Goal: Task Accomplishment & Management: Use online tool/utility

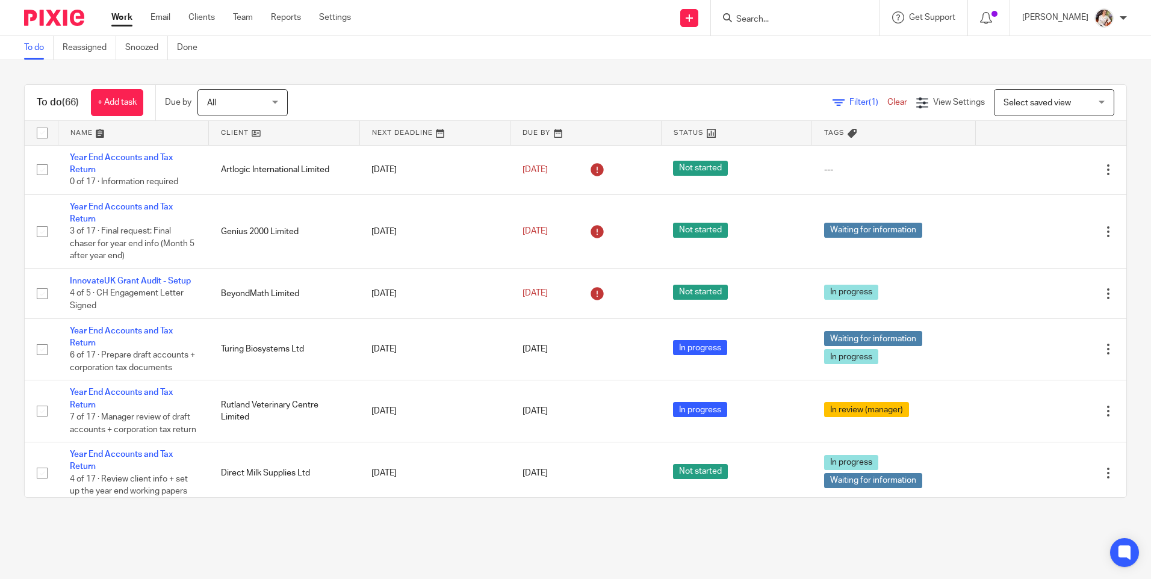
click at [377, 548] on main "To do Reassigned Snoozed Done To do (66) + Add task Due by All All Today Tomorr…" at bounding box center [575, 289] width 1151 height 579
click at [759, 19] on input "Search" at bounding box center [789, 19] width 108 height 11
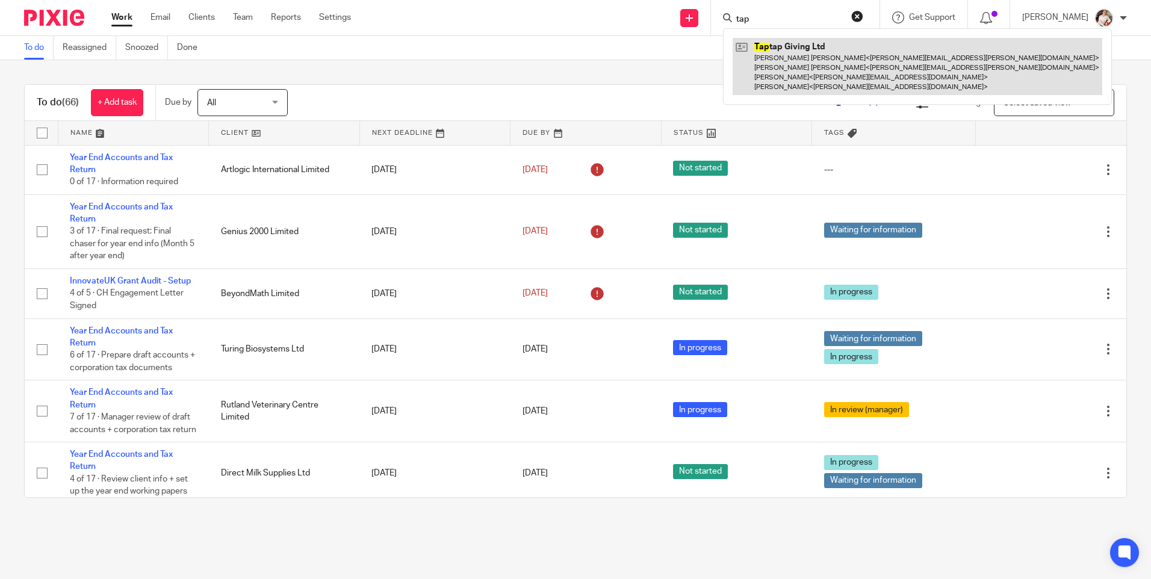
type input "tap"
click at [797, 81] on link at bounding box center [918, 66] width 370 height 57
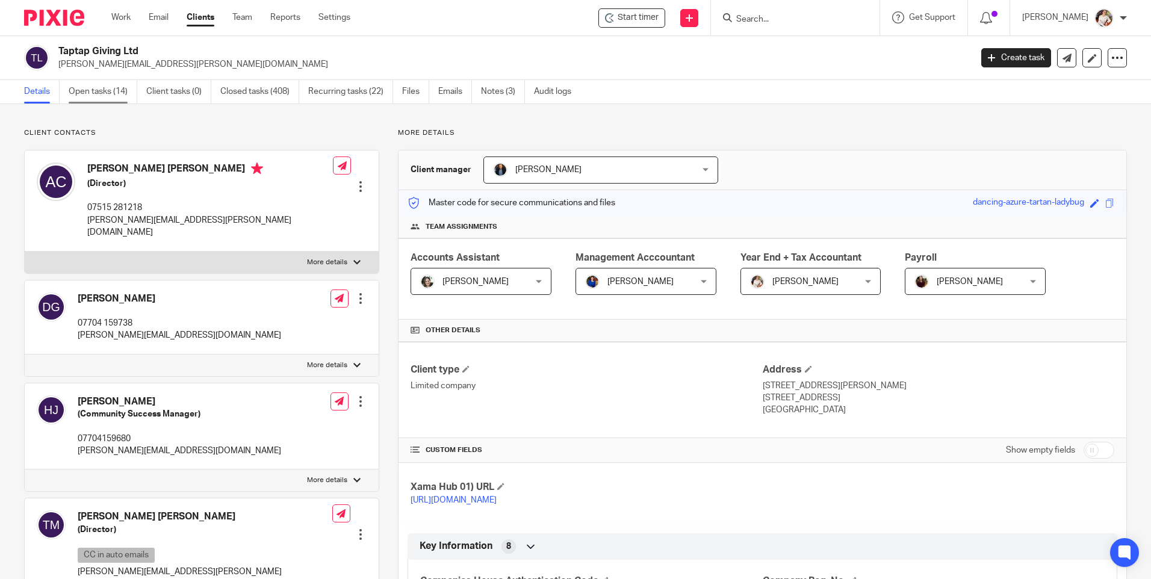
click at [97, 90] on link "Open tasks (14)" at bounding box center [103, 91] width 69 height 23
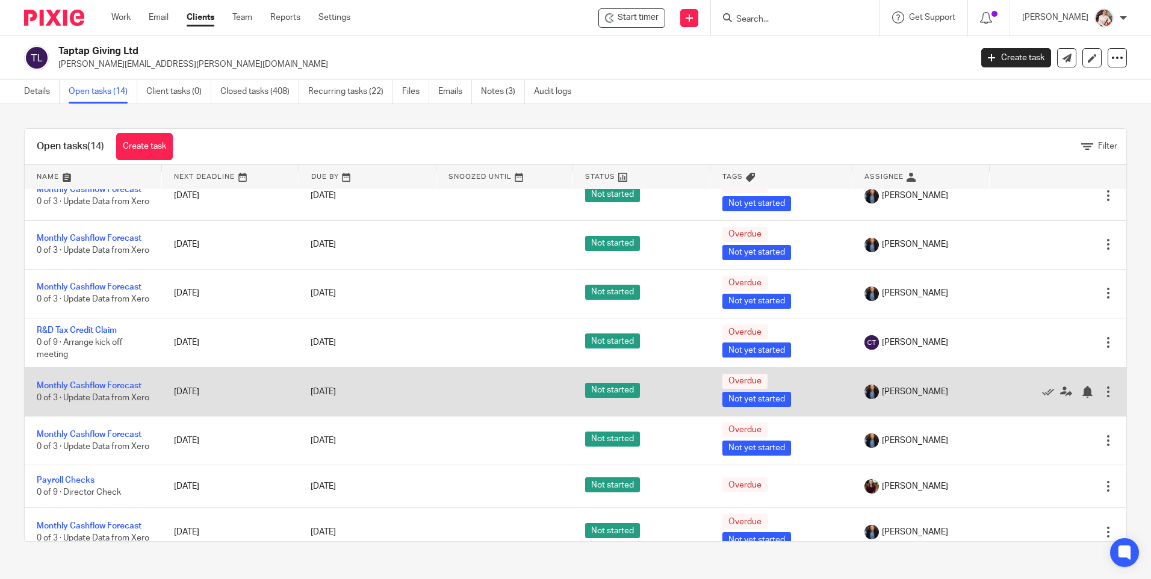
scroll to position [17, 0]
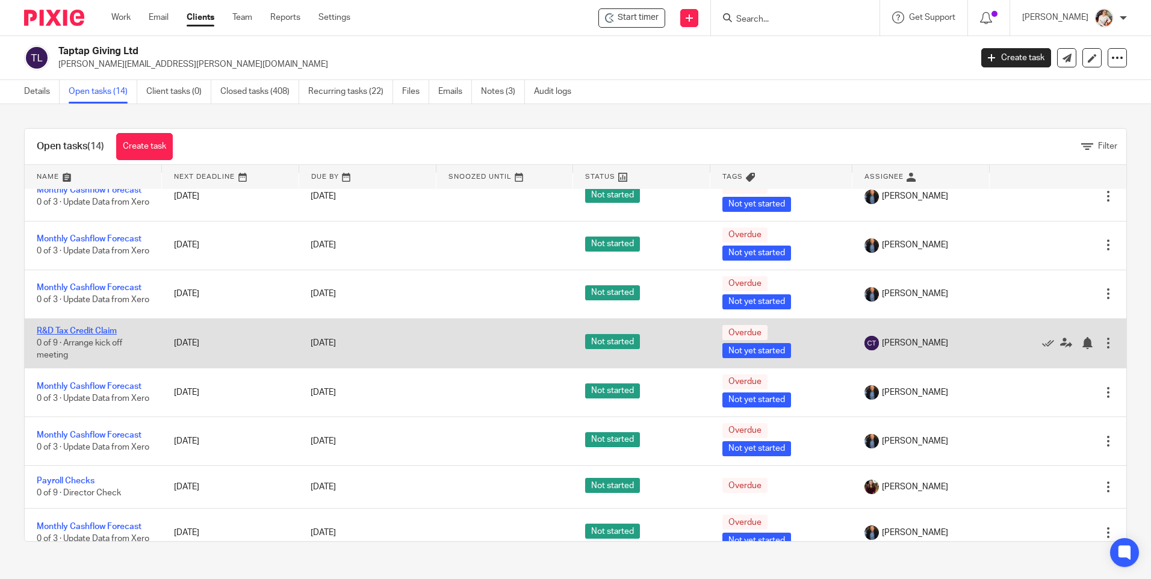
click at [96, 333] on link "R&D Tax Credit Claim" at bounding box center [77, 331] width 80 height 8
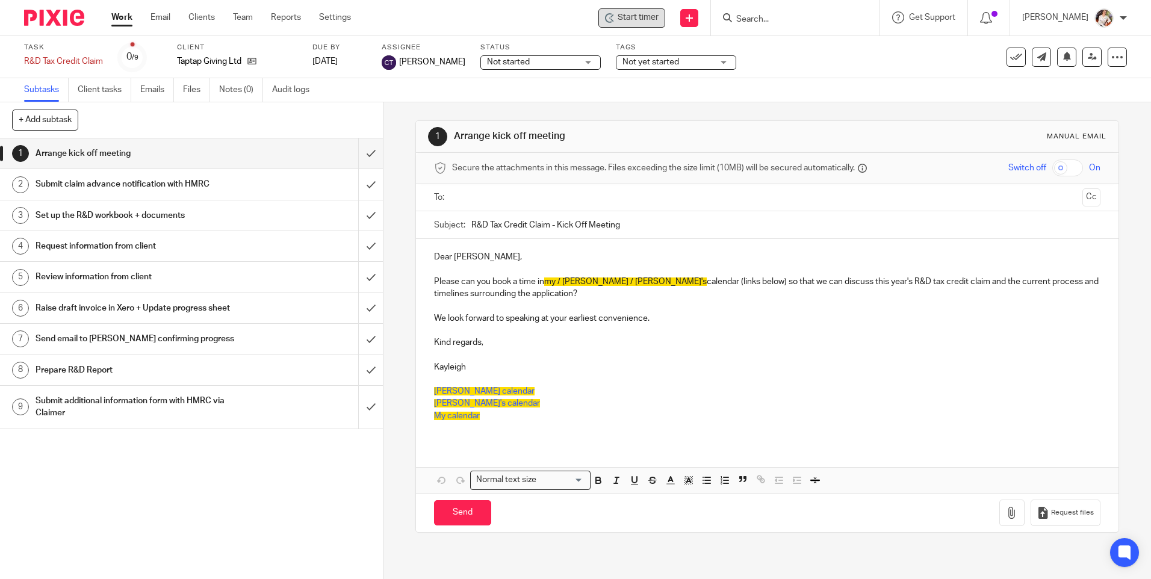
drag, startPoint x: 646, startPoint y: 29, endPoint x: 644, endPoint y: 19, distance: 10.5
click at [645, 29] on div "Start timer Send new email Create task Add client Get Support Contact via email…" at bounding box center [760, 18] width 782 height 36
click at [641, 14] on span "Start timer" at bounding box center [638, 17] width 41 height 13
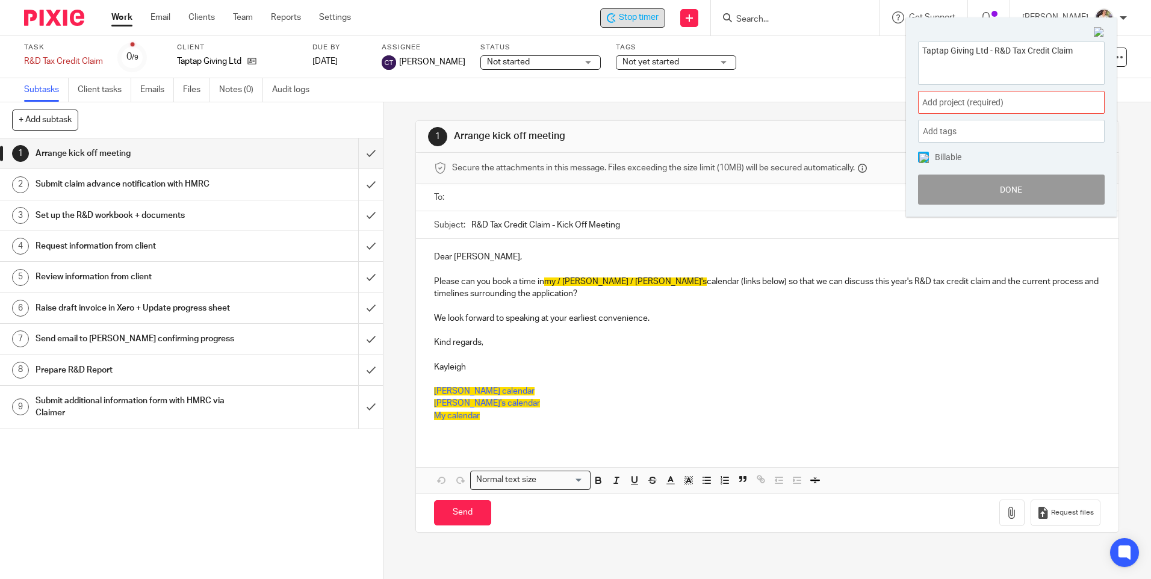
click at [1075, 107] on div "Add project (required) :" at bounding box center [1011, 102] width 187 height 23
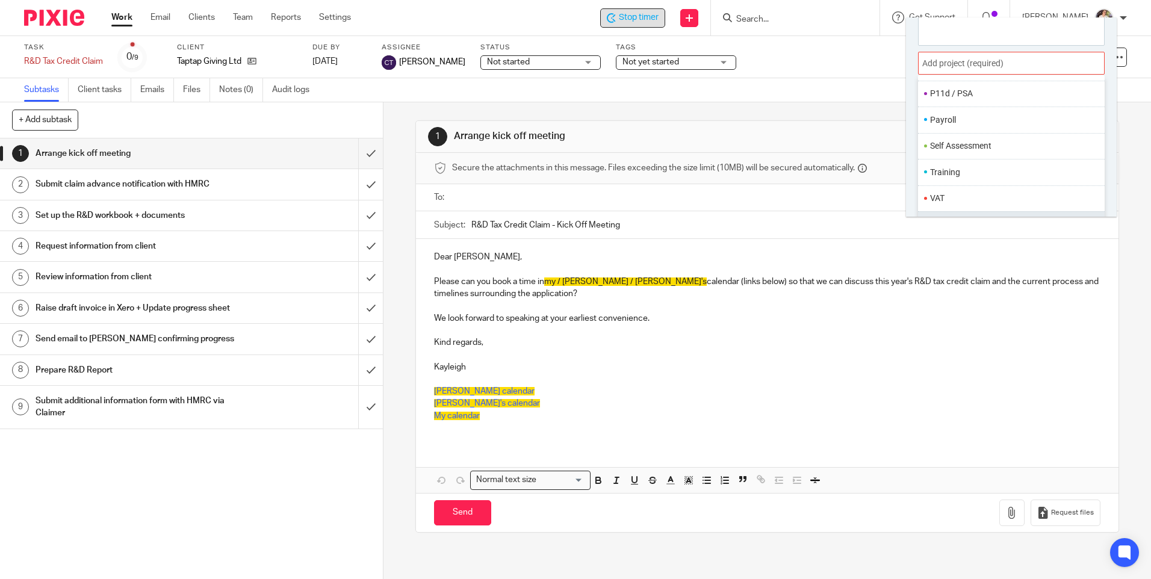
scroll to position [60, 0]
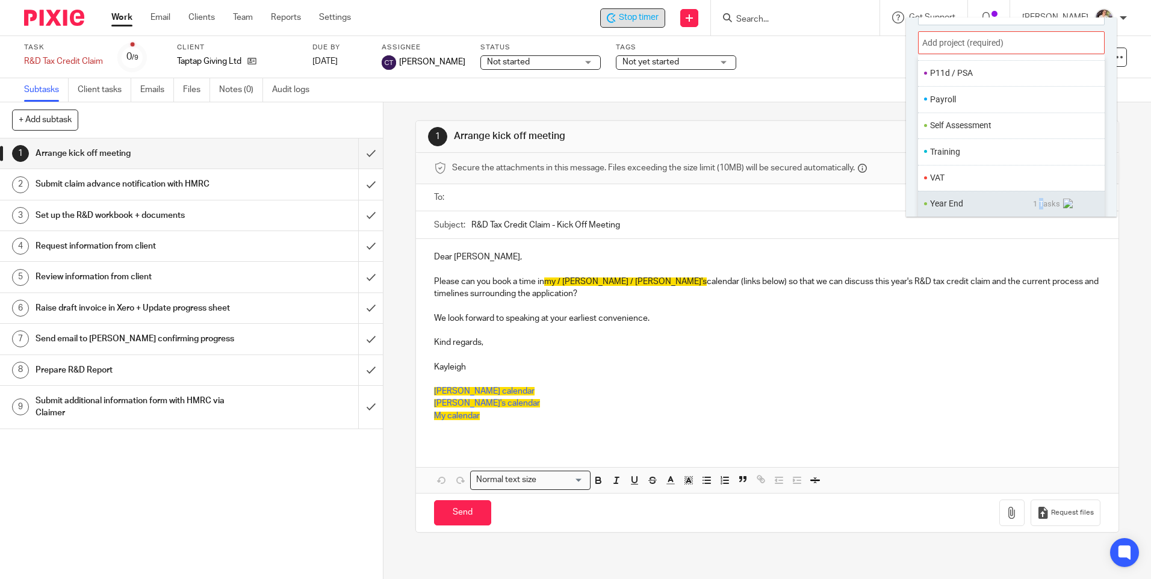
click at [1033, 203] on span "1 Tasks" at bounding box center [1054, 203] width 43 height 11
click at [1033, 205] on span "1 Tasks" at bounding box center [1054, 203] width 43 height 11
click at [1040, 200] on span "1 Tasks" at bounding box center [1054, 203] width 43 height 11
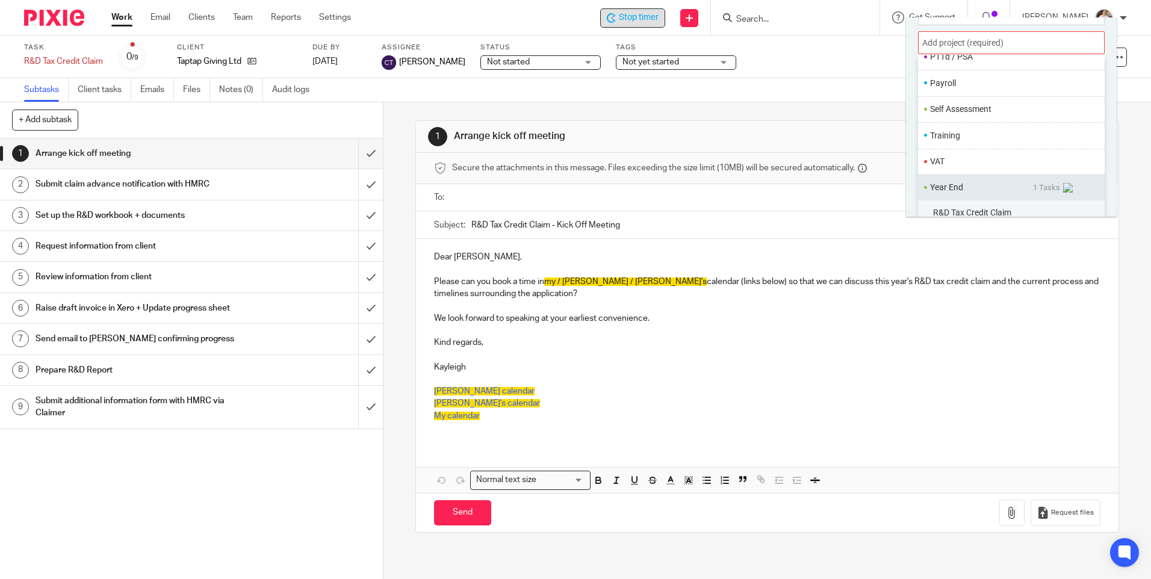
scroll to position [476, 0]
click at [1024, 200] on div "R&D Tax Credit Claim" at bounding box center [1011, 204] width 187 height 25
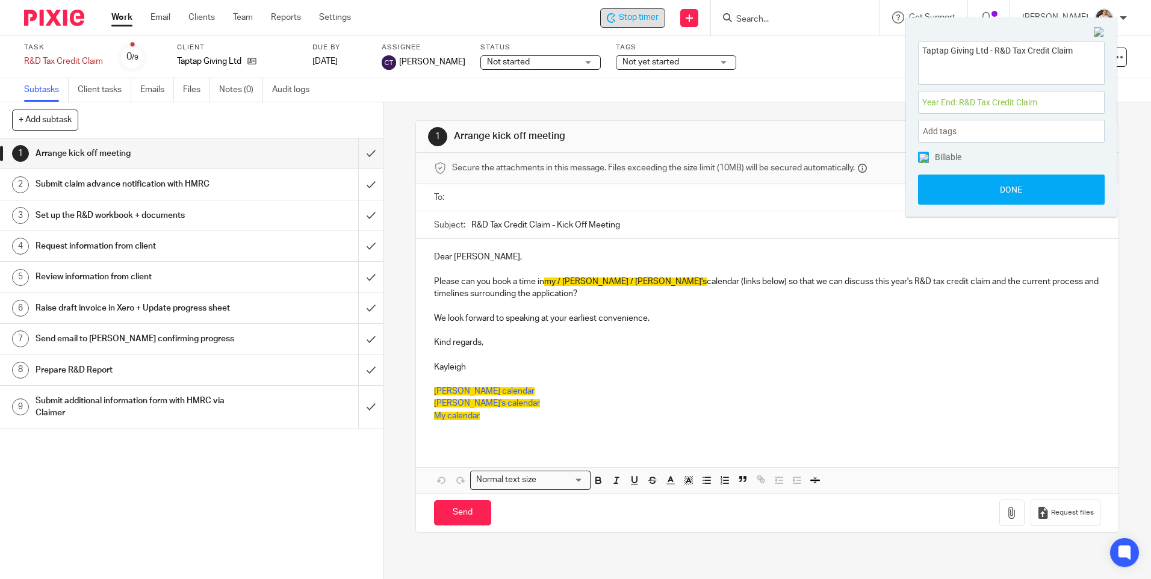
scroll to position [0, 0]
click at [1022, 198] on button "Done" at bounding box center [1011, 190] width 187 height 30
